Goal: Task Accomplishment & Management: Manage account settings

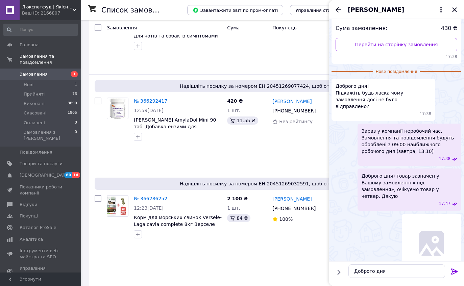
scroll to position [72, 0]
click at [455, 11] on icon "Закрити" at bounding box center [454, 10] width 8 height 8
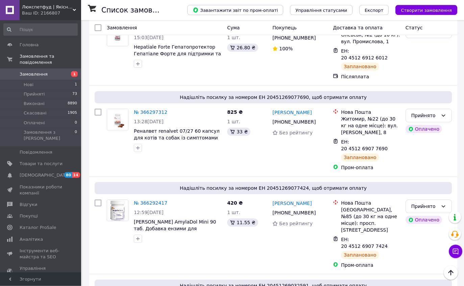
scroll to position [0, 0]
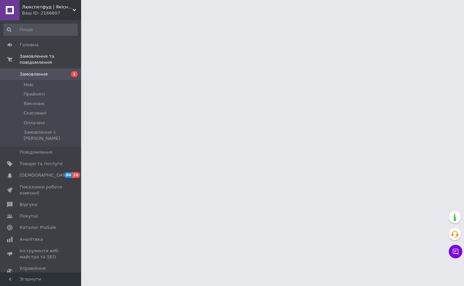
click at [55, 202] on span "Відгуки" at bounding box center [41, 205] width 43 height 6
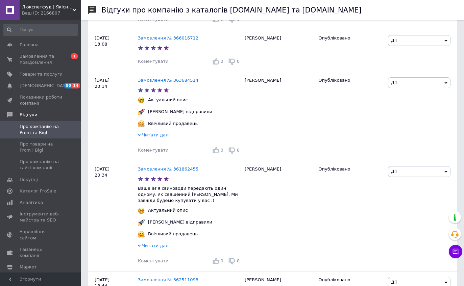
scroll to position [289, 0]
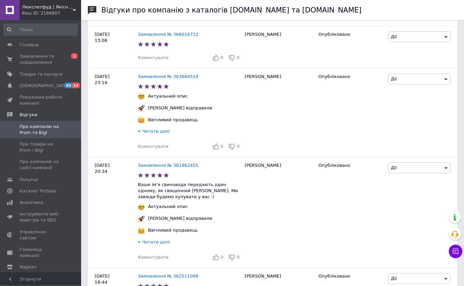
click at [159, 166] on link "Замовлення № 361862455" at bounding box center [168, 165] width 60 height 5
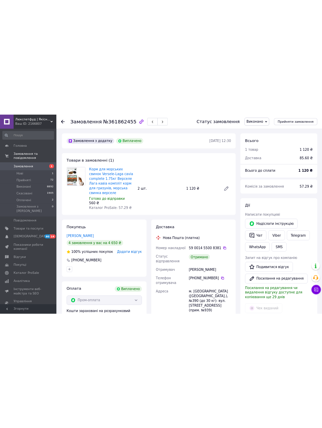
scroll to position [72, 0]
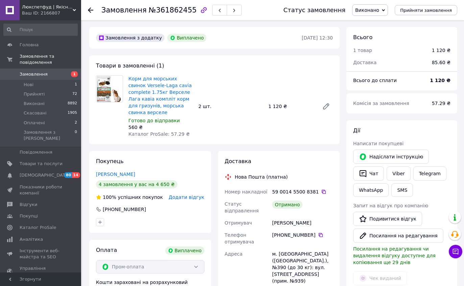
click at [31, 77] on span "Замовлення" at bounding box center [34, 74] width 28 height 6
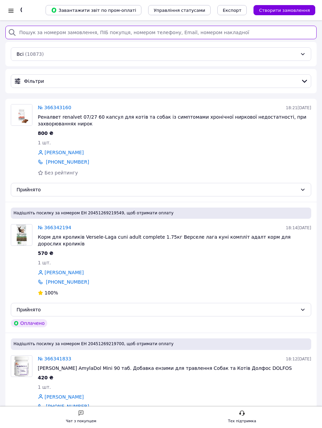
click at [141, 35] on input "search" at bounding box center [160, 33] width 311 height 14
type input "Степанюк"
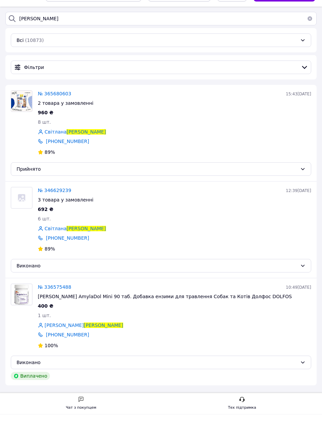
click at [60, 105] on span "№ 365680603" at bounding box center [54, 107] width 33 height 5
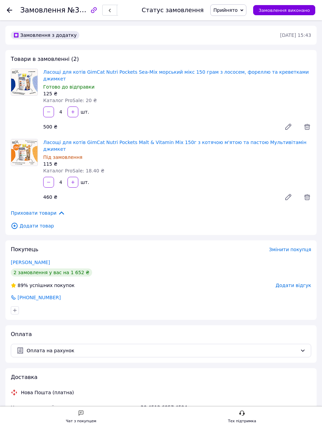
click at [11, 11] on icon at bounding box center [9, 9] width 5 height 5
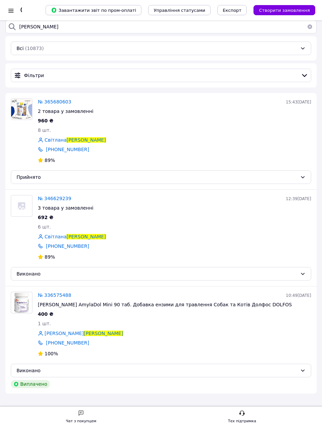
scroll to position [21, 0]
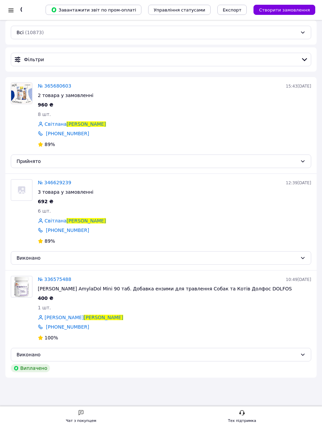
click at [58, 86] on span "№ 365680603" at bounding box center [54, 85] width 33 height 5
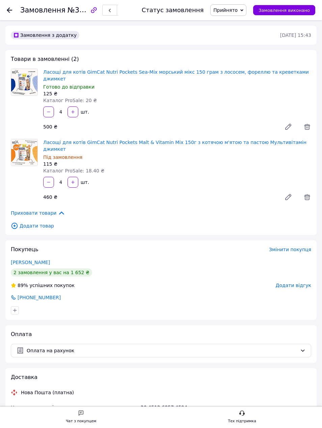
click at [9, 7] on div at bounding box center [9, 10] width 5 height 7
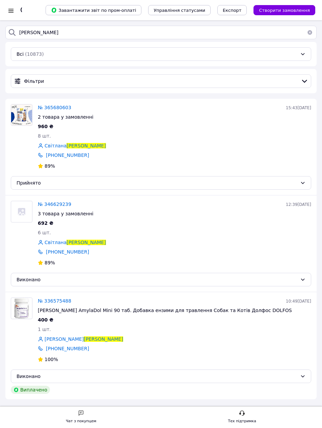
click at [305, 37] on button "button" at bounding box center [310, 33] width 14 height 14
